Goal: Information Seeking & Learning: Learn about a topic

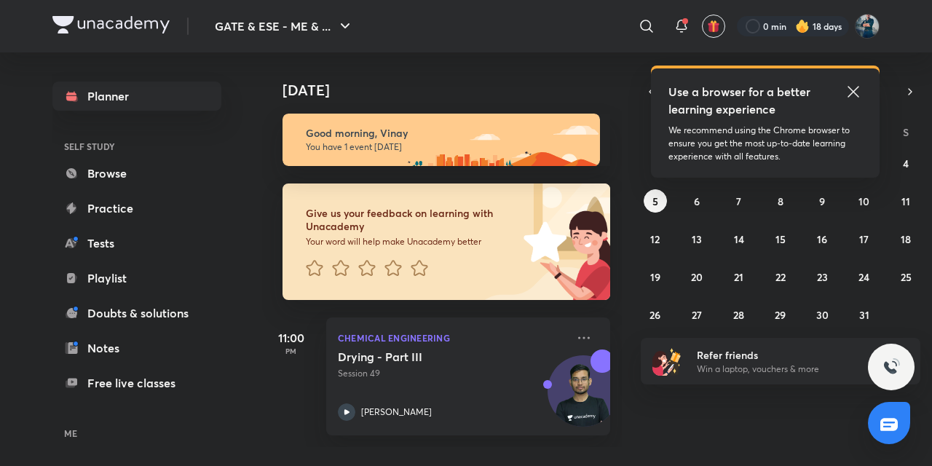
click at [856, 92] on icon at bounding box center [853, 91] width 17 height 17
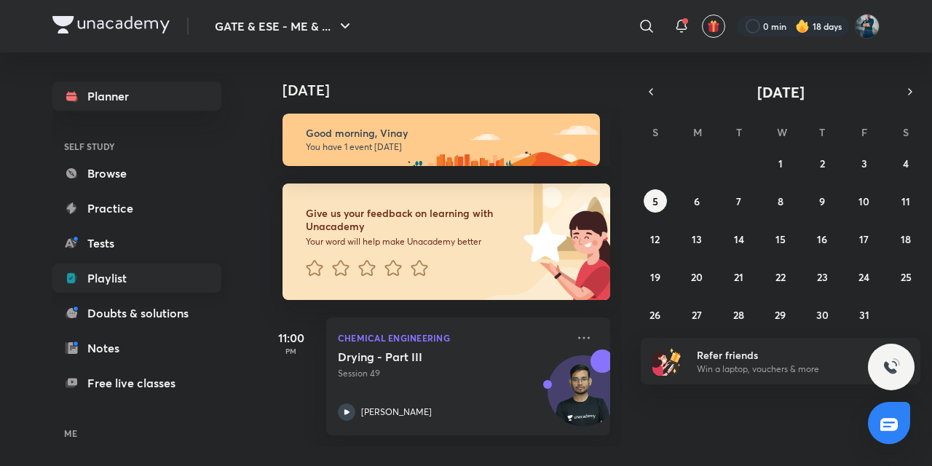
click at [112, 281] on link "Playlist" at bounding box center [136, 278] width 169 height 29
